Goal: Find specific page/section: Find specific page/section

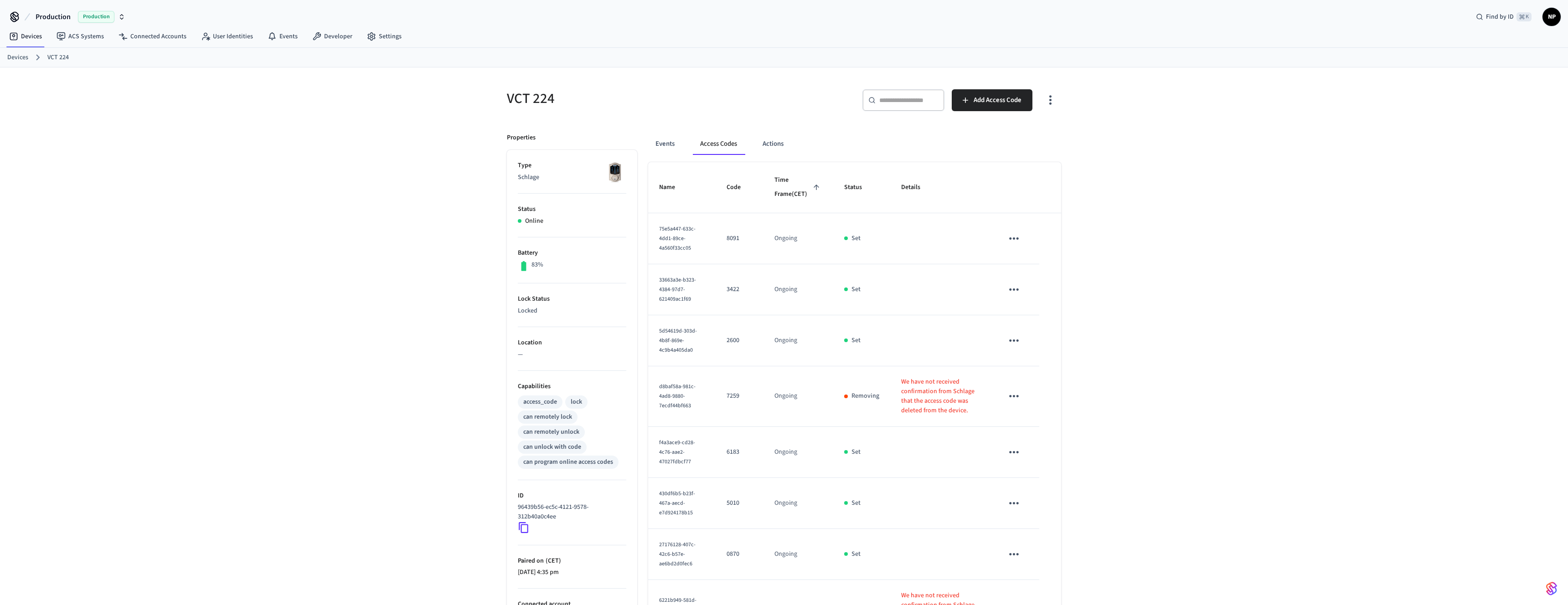
click at [23, 52] on ol "Devices VCT 224" at bounding box center [788, 57] width 1561 height 12
click at [19, 59] on link "Devices" at bounding box center [18, 58] width 21 height 10
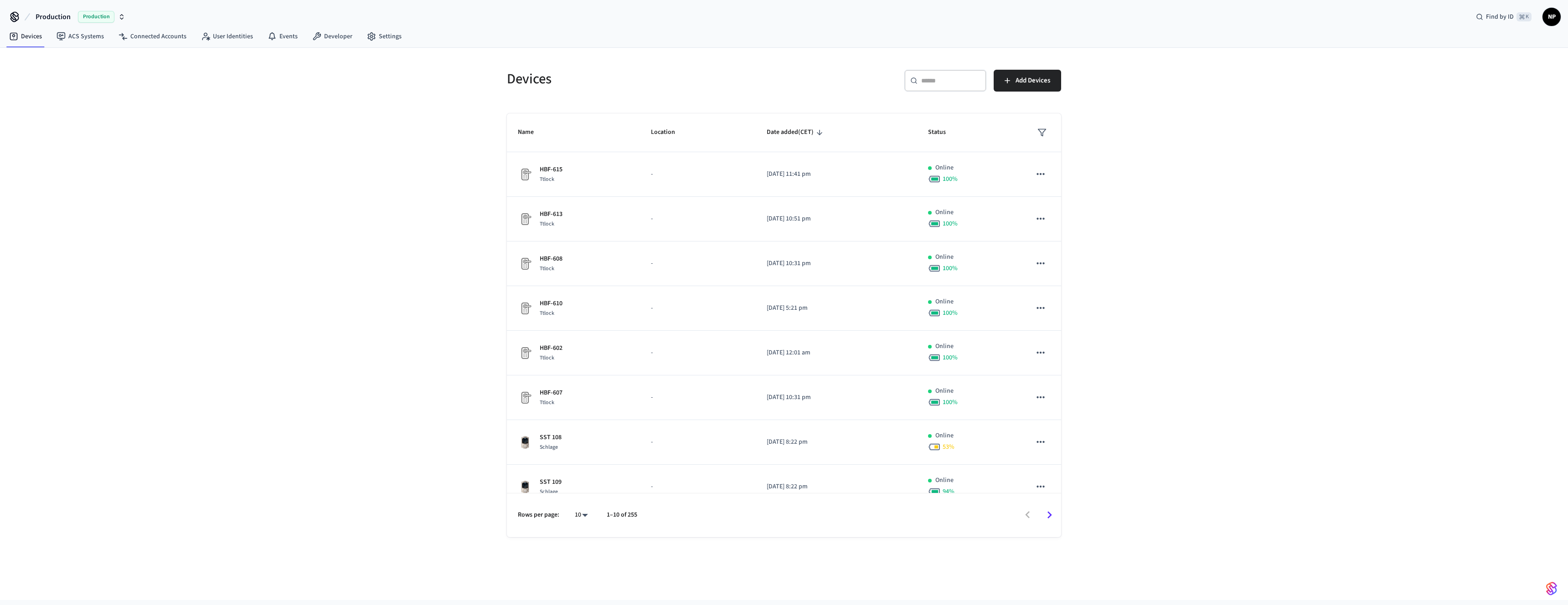
click at [945, 88] on div "​ ​" at bounding box center [945, 81] width 82 height 22
type input "*"
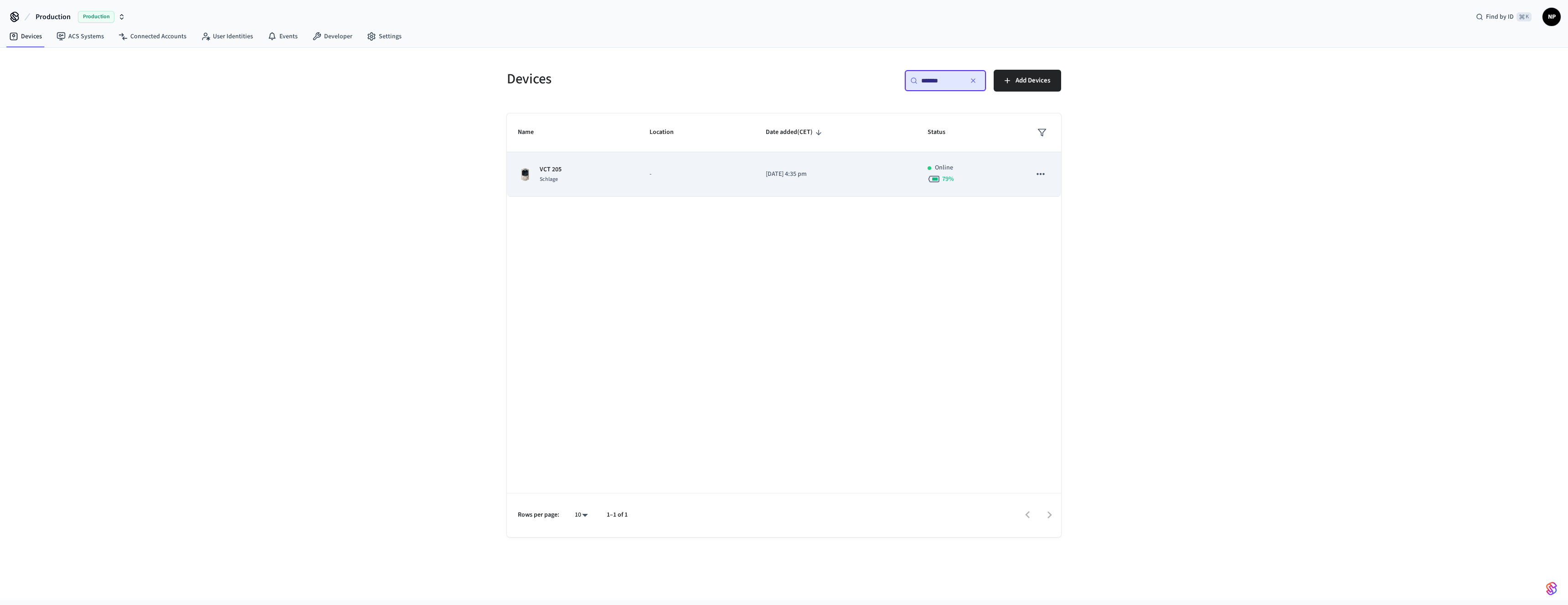
type input "*******"
click at [553, 172] on p "VCT 205" at bounding box center [551, 170] width 22 height 10
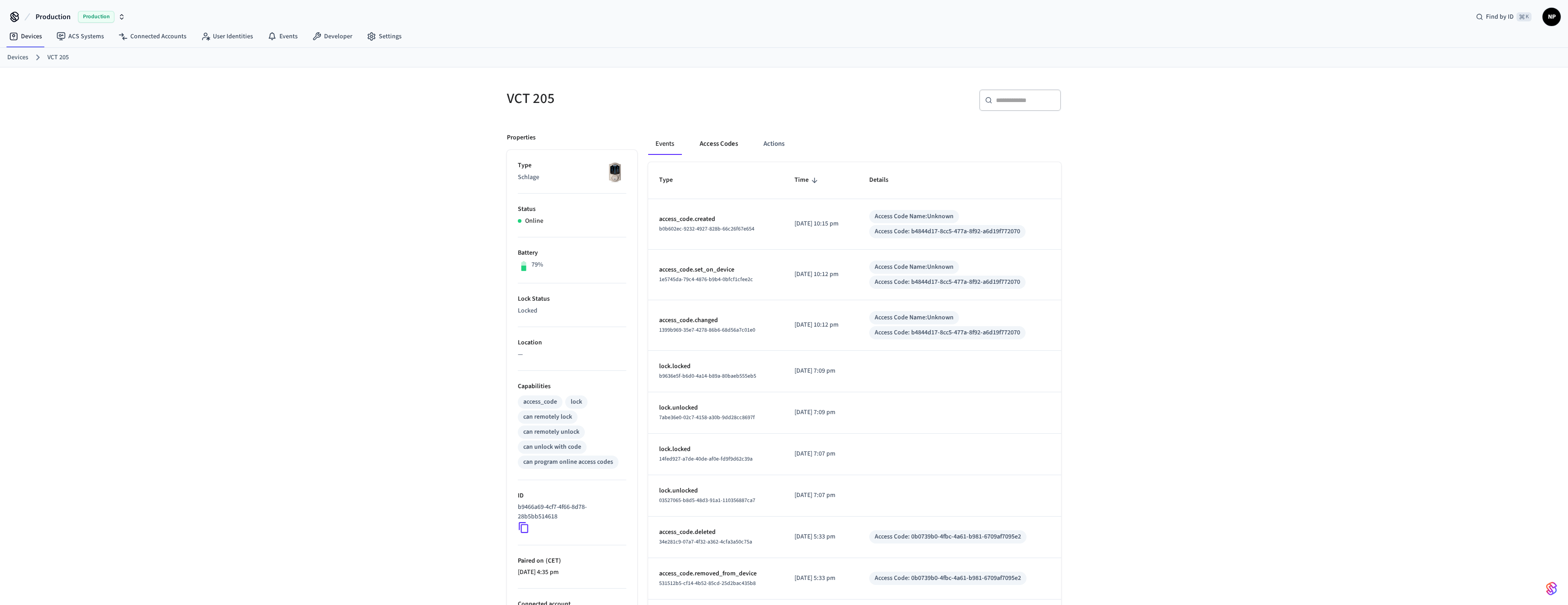
click at [720, 142] on button "Access Codes" at bounding box center [718, 144] width 53 height 22
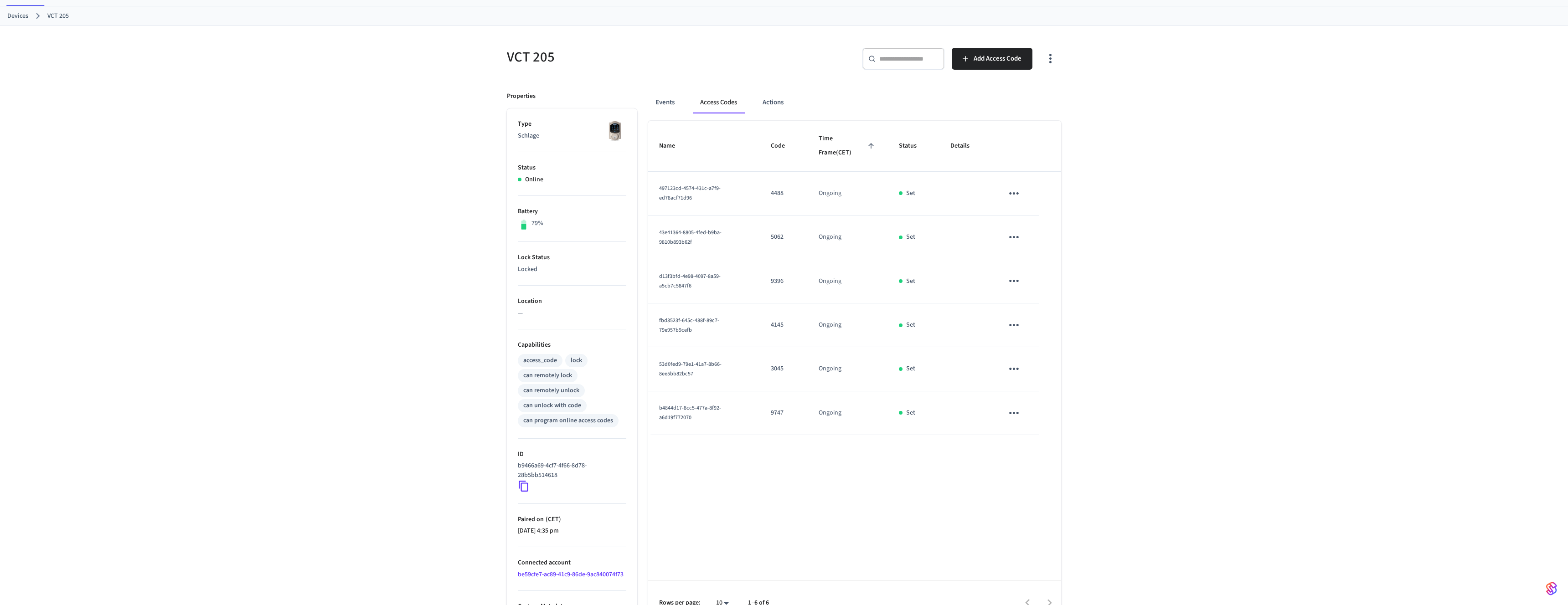
scroll to position [57, 0]
